Goal: Task Accomplishment & Management: Use online tool/utility

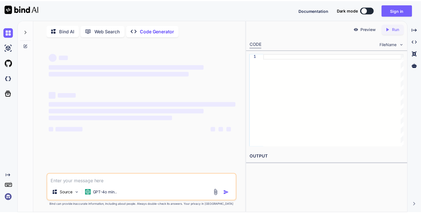
scroll to position [2, 0]
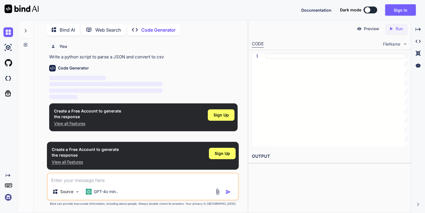
type textarea "x"
click at [218, 190] on img at bounding box center [217, 191] width 7 height 7
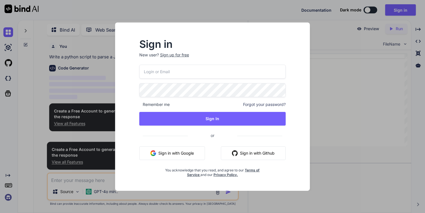
click at [170, 154] on button "Sign in with Google" at bounding box center [172, 153] width 66 height 14
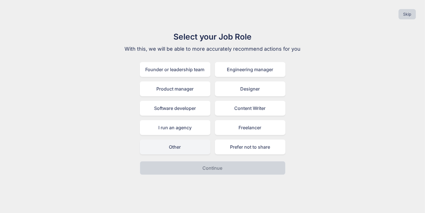
click at [181, 143] on div "Other" at bounding box center [175, 146] width 70 height 15
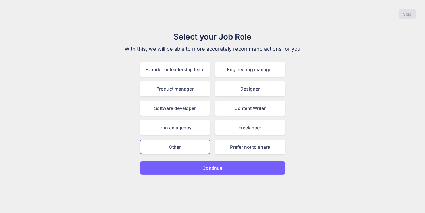
click at [189, 163] on button "Continue" at bounding box center [212, 168] width 145 height 14
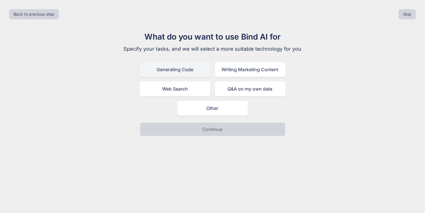
click at [177, 75] on div "Generating Code" at bounding box center [175, 69] width 70 height 15
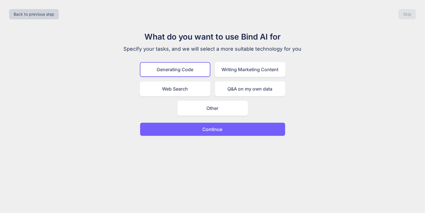
click at [197, 124] on button "Continue" at bounding box center [212, 129] width 145 height 14
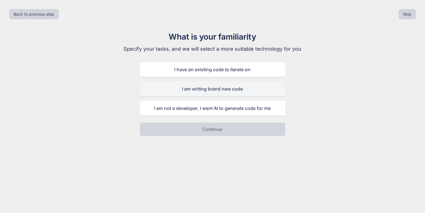
click at [214, 88] on div "I am writing brand new code" at bounding box center [212, 88] width 145 height 15
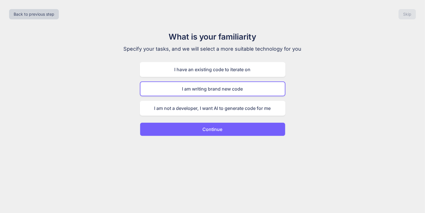
click at [221, 130] on p "Continue" at bounding box center [213, 129] width 20 height 7
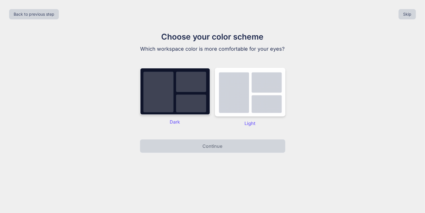
click at [175, 100] on img at bounding box center [175, 91] width 70 height 47
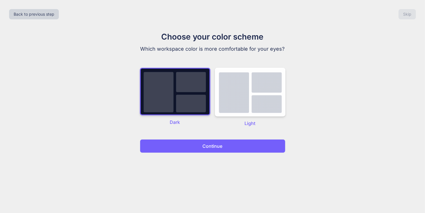
click at [195, 145] on button "Continue" at bounding box center [212, 146] width 145 height 14
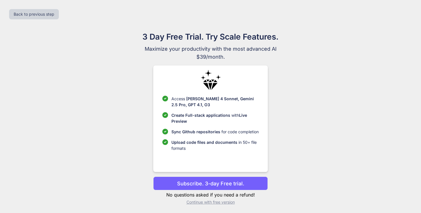
scroll to position [1, 0]
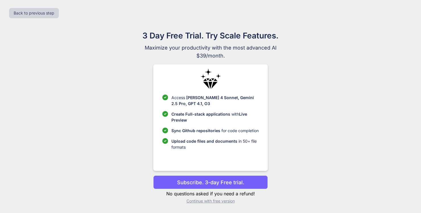
click at [219, 183] on p "Subscribe. 3-day Free trial." at bounding box center [210, 182] width 67 height 8
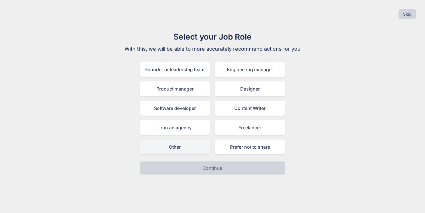
click at [180, 141] on div "Other" at bounding box center [175, 146] width 70 height 15
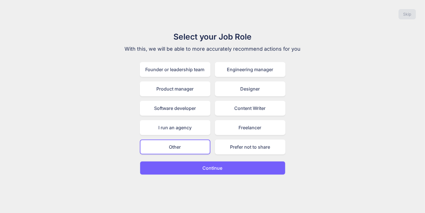
click at [193, 162] on button "Continue" at bounding box center [212, 168] width 145 height 14
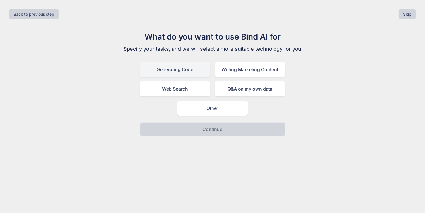
click at [195, 74] on div "Generating Code" at bounding box center [175, 69] width 70 height 15
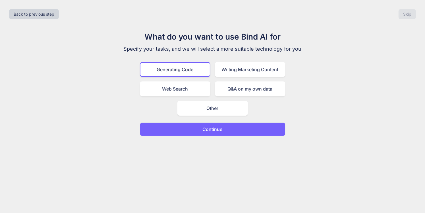
click at [219, 133] on button "Continue" at bounding box center [212, 129] width 145 height 14
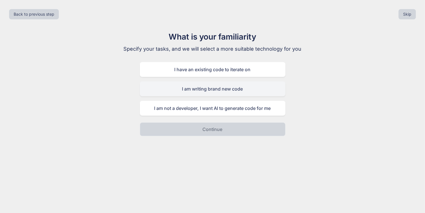
click at [210, 91] on div "I am writing brand new code" at bounding box center [212, 88] width 145 height 15
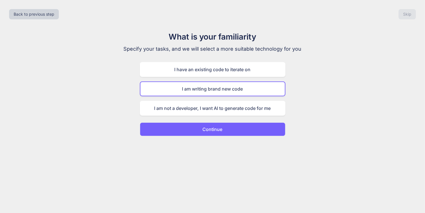
click at [210, 126] on p "Continue" at bounding box center [213, 129] width 20 height 7
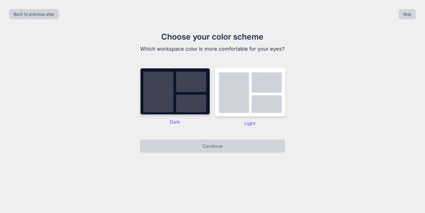
click at [176, 113] on img at bounding box center [175, 91] width 70 height 47
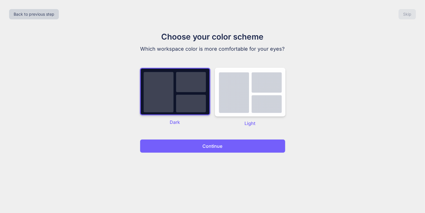
click at [196, 144] on button "Continue" at bounding box center [212, 146] width 145 height 14
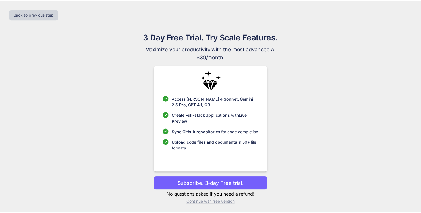
scroll to position [1, 0]
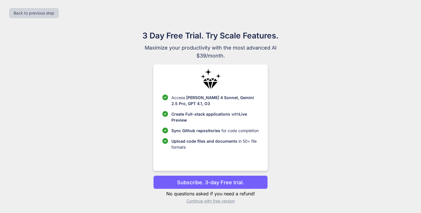
click at [207, 201] on p "Continue with free version" at bounding box center [210, 201] width 114 height 6
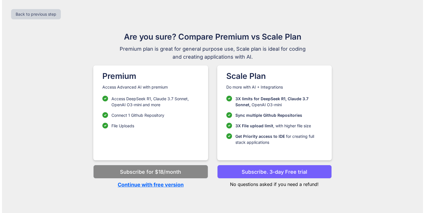
scroll to position [0, 0]
click at [164, 186] on p "Continue with free version" at bounding box center [150, 184] width 114 height 8
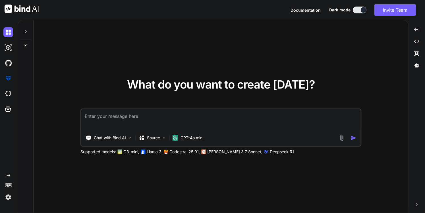
click at [342, 135] on img at bounding box center [341, 137] width 7 height 7
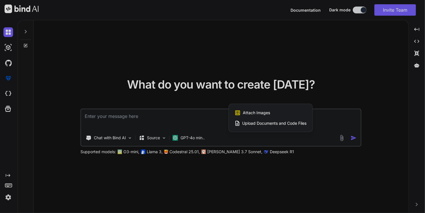
click at [261, 124] on span "Upload Documents and Code Files" at bounding box center [274, 123] width 64 height 6
type textarea "x"
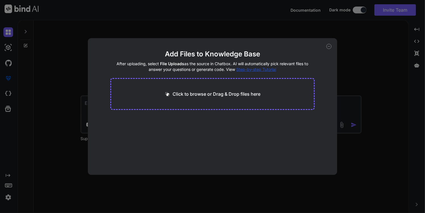
click at [198, 90] on p "Click to browse or Drag & Drop files here" at bounding box center [216, 93] width 88 height 7
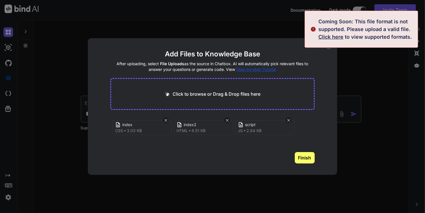
click at [337, 38] on span "Click here" at bounding box center [330, 37] width 25 height 6
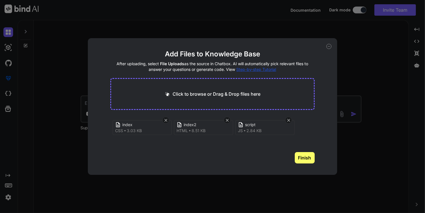
click at [304, 160] on button "Finish" at bounding box center [305, 157] width 20 height 11
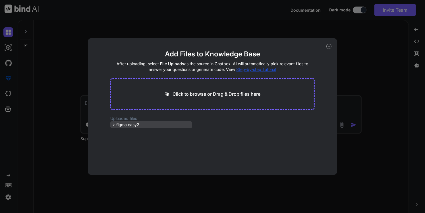
click at [126, 126] on span "figma easy2" at bounding box center [127, 125] width 23 height 6
click at [114, 124] on icon at bounding box center [113, 124] width 5 height 5
click at [351, 90] on div "Add Files to Knowledge Base After uploading, select File Uploads as the source …" at bounding box center [212, 106] width 425 height 213
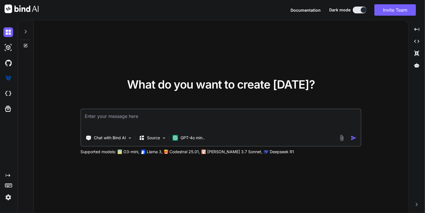
click at [340, 136] on img at bounding box center [341, 137] width 7 height 7
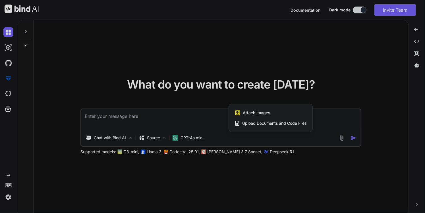
click at [294, 136] on div at bounding box center [212, 106] width 425 height 213
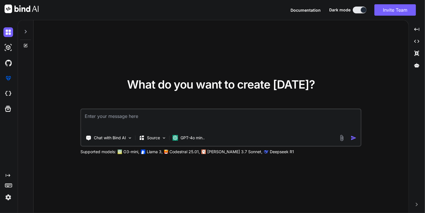
click at [339, 137] on img at bounding box center [341, 137] width 7 height 7
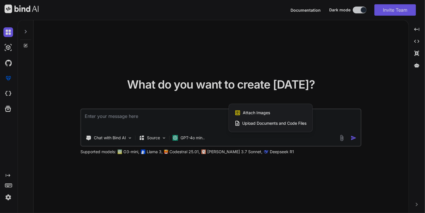
click at [259, 125] on span "Upload Documents and Code Files" at bounding box center [274, 123] width 64 height 6
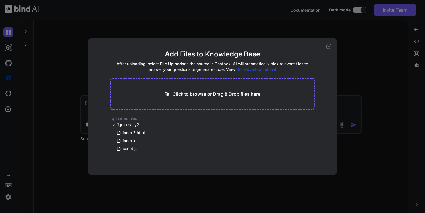
click at [189, 89] on div "Click to browse or Drag & Drop files here" at bounding box center [212, 94] width 204 height 32
click at [192, 95] on p "Click to browse or Drag & Drop files here" at bounding box center [216, 93] width 88 height 7
click at [128, 117] on h2 "Uploaded files" at bounding box center [212, 118] width 204 height 6
click at [126, 122] on span "figma easy2" at bounding box center [127, 125] width 23 height 6
click at [328, 48] on icon at bounding box center [328, 46] width 5 height 5
